Goal: Transaction & Acquisition: Purchase product/service

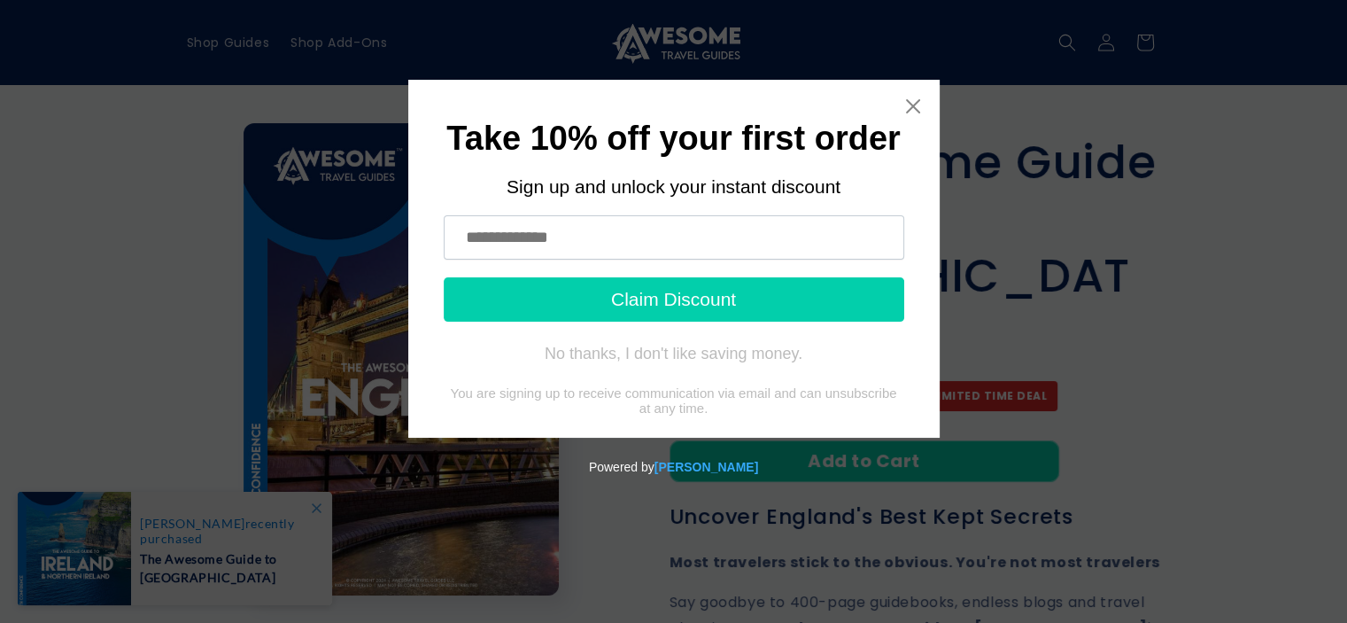
click at [673, 233] on input "text" at bounding box center [674, 237] width 461 height 44
type input "**********"
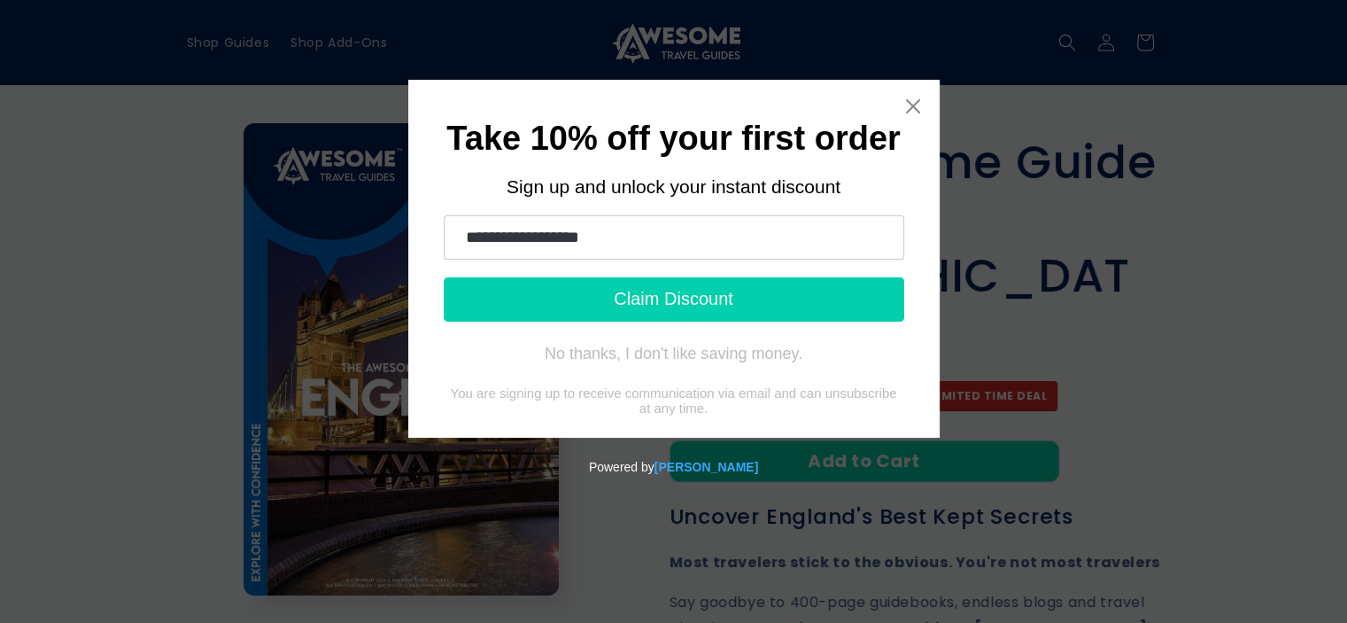
click at [659, 311] on button "Claim Discount" at bounding box center [674, 299] width 461 height 44
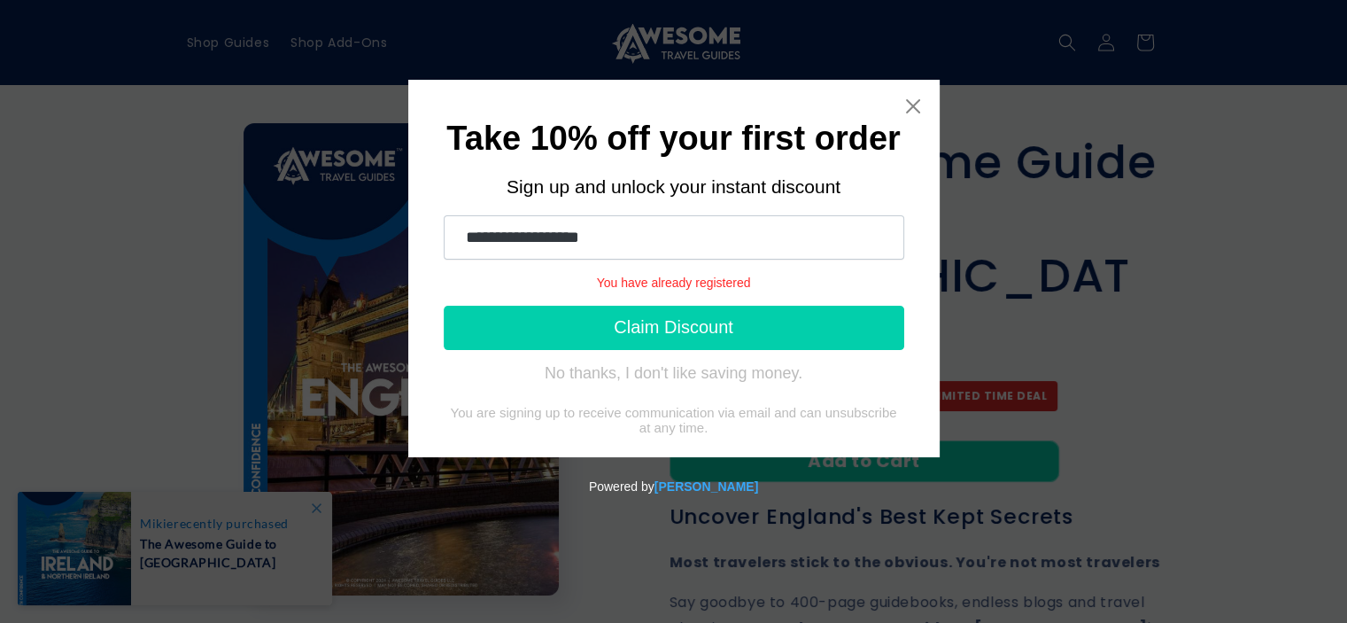
click at [659, 335] on button "Claim Discount" at bounding box center [674, 328] width 461 height 44
click at [912, 105] on icon "Close widget" at bounding box center [912, 106] width 14 height 14
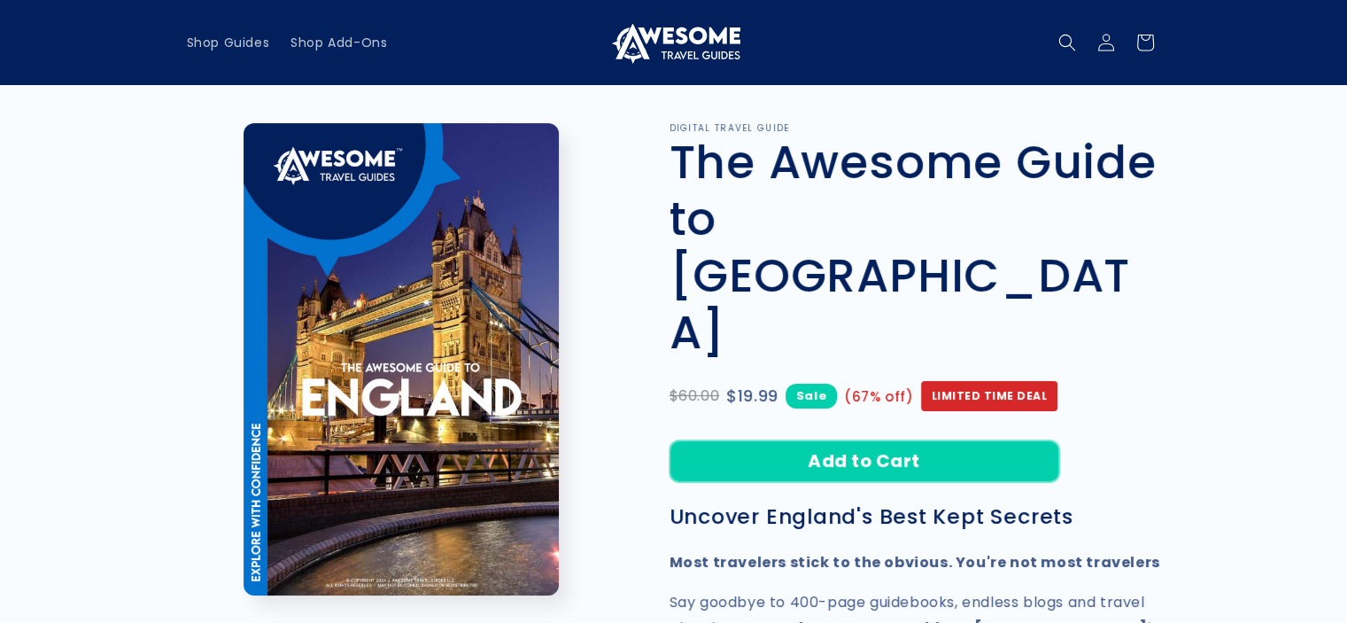
click at [850, 440] on button "Add to Cart" at bounding box center [865, 461] width 390 height 42
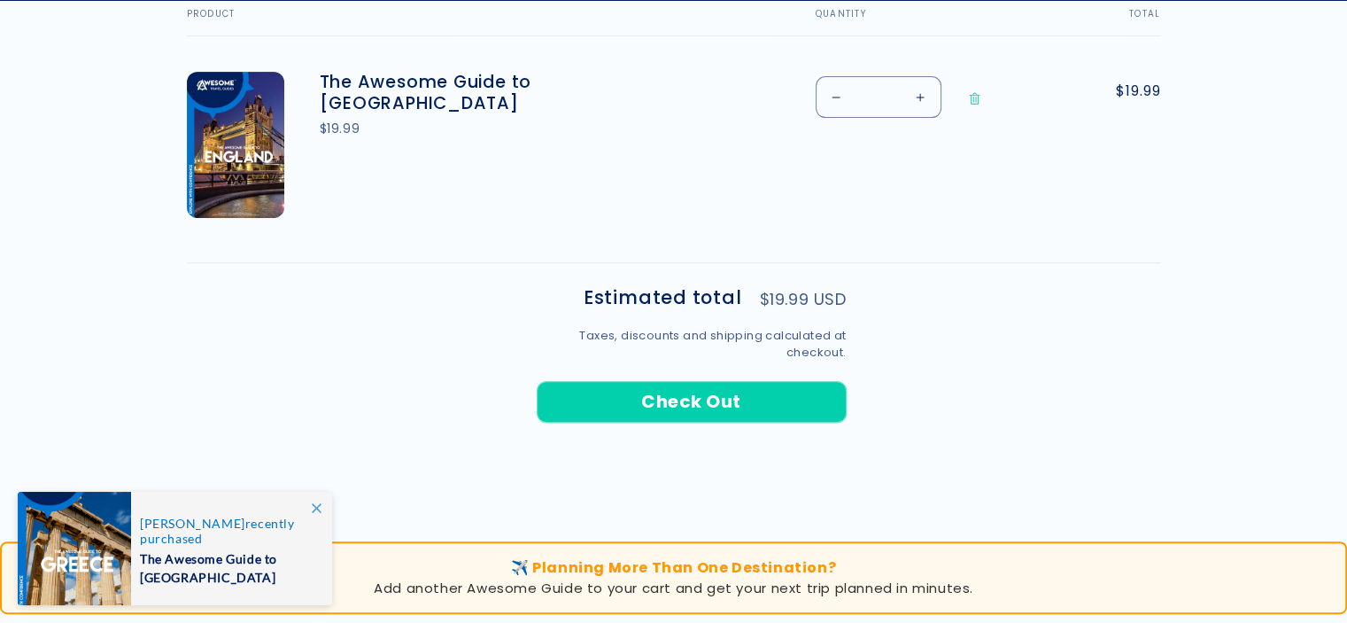
scroll to position [673, 0]
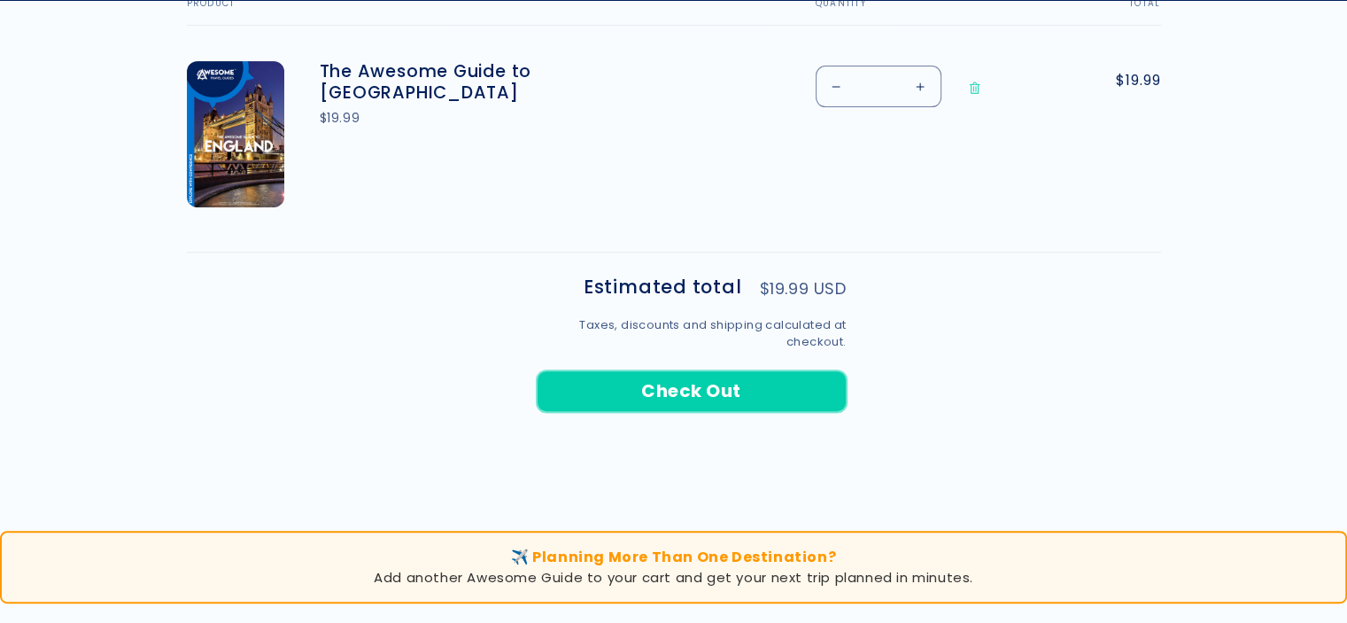
click at [713, 380] on button "Check Out" at bounding box center [692, 391] width 310 height 42
